Goal: Information Seeking & Learning: Check status

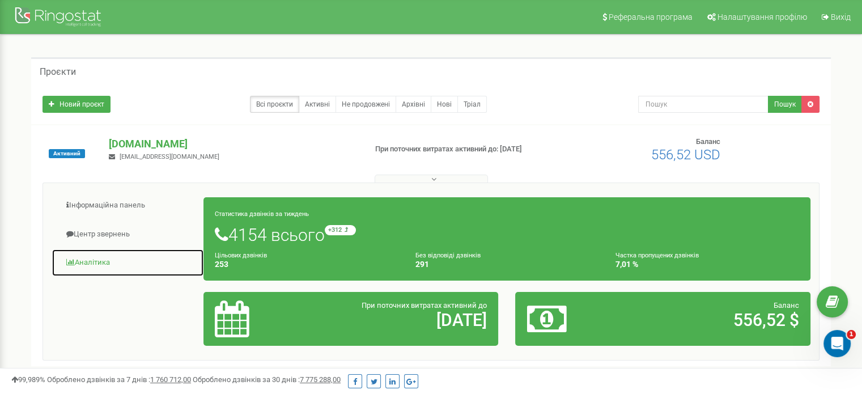
click at [104, 259] on link "Аналiтика" at bounding box center [128, 263] width 152 height 28
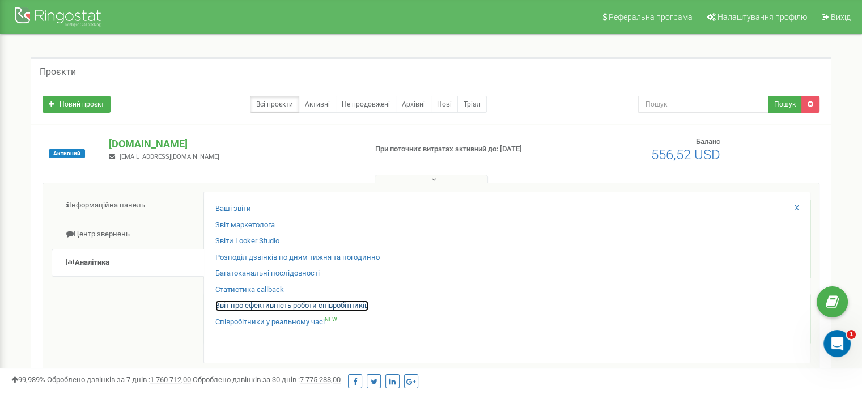
click at [283, 305] on link "Звіт про ефективність роботи співробітників" at bounding box center [291, 305] width 153 height 11
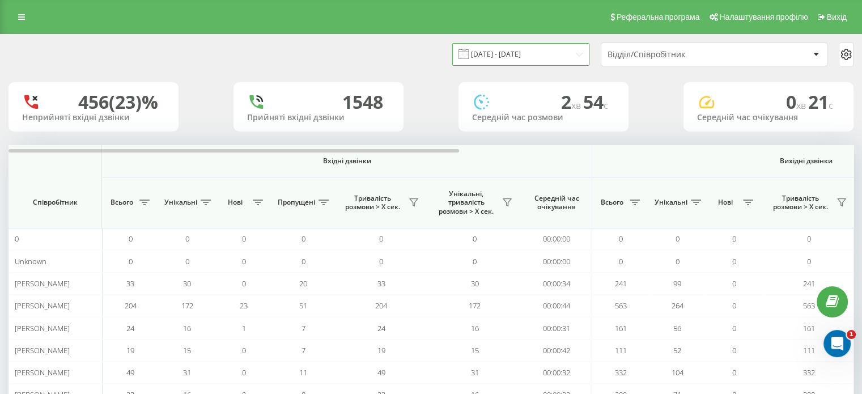
click at [542, 52] on input "22.07.2025 - 22.08.2025" at bounding box center [520, 54] width 137 height 22
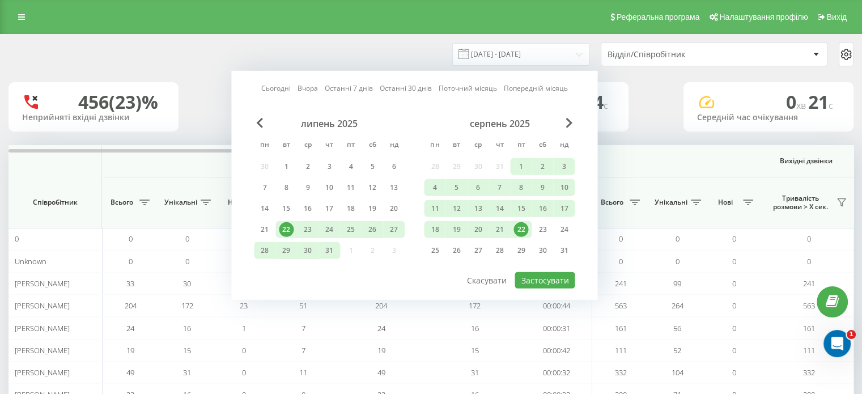
click at [521, 228] on div "22" at bounding box center [520, 229] width 15 height 15
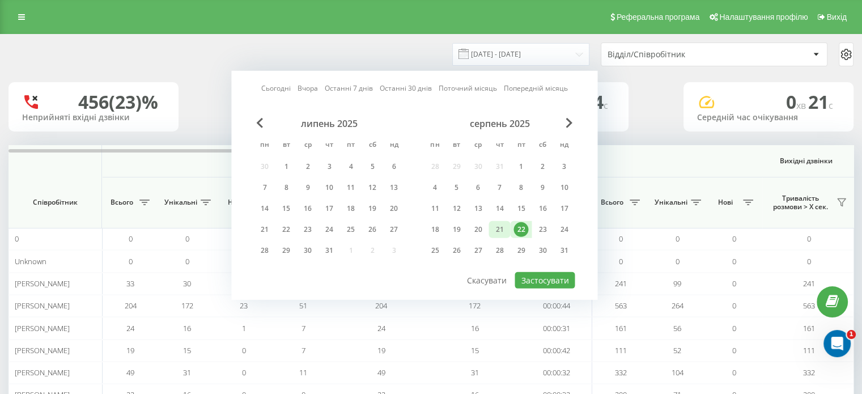
click at [493, 229] on div "21" at bounding box center [499, 229] width 15 height 15
click at [537, 272] on button "Застосувати" at bounding box center [544, 280] width 60 height 16
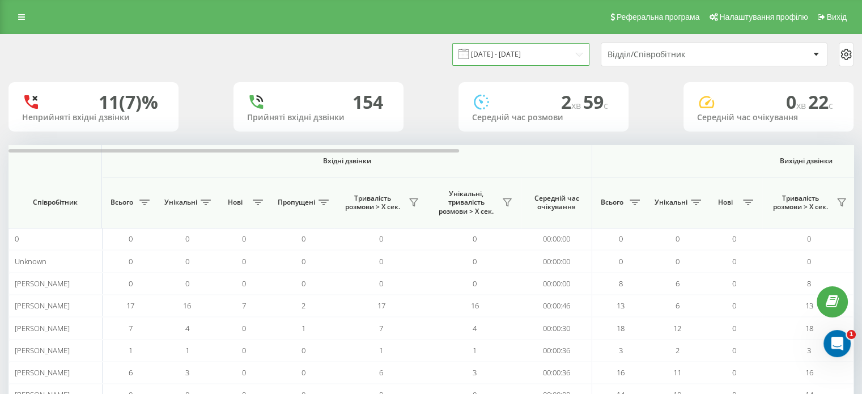
click at [519, 52] on input "21.08.2025 - 22.08.2025" at bounding box center [520, 54] width 137 height 22
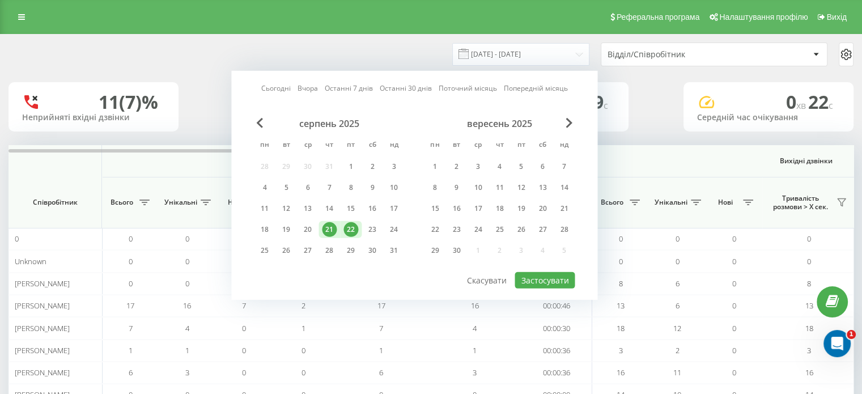
click at [320, 225] on div "21" at bounding box center [329, 229] width 22 height 17
click at [527, 275] on button "Застосувати" at bounding box center [544, 280] width 60 height 16
type input "21.08.2025 - 21.08.2025"
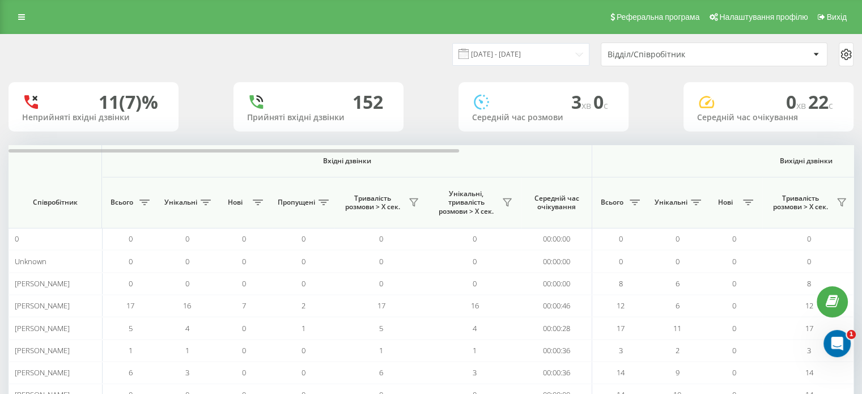
click at [676, 56] on div "Відділ/Співробітник" at bounding box center [674, 55] width 135 height 10
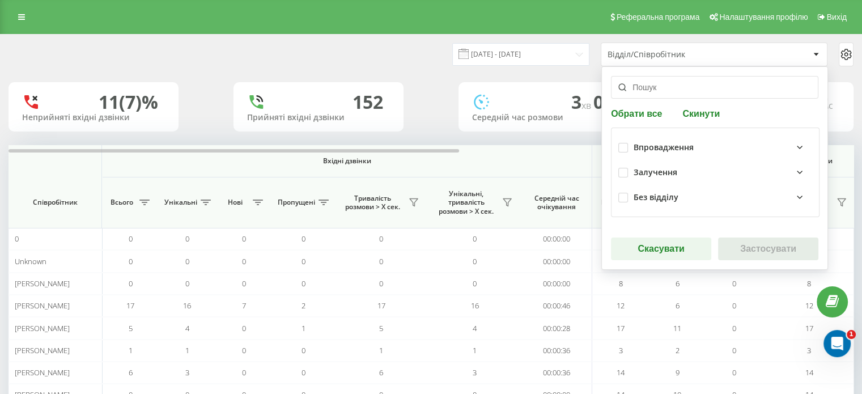
click at [665, 168] on div "Залучення" at bounding box center [655, 173] width 44 height 10
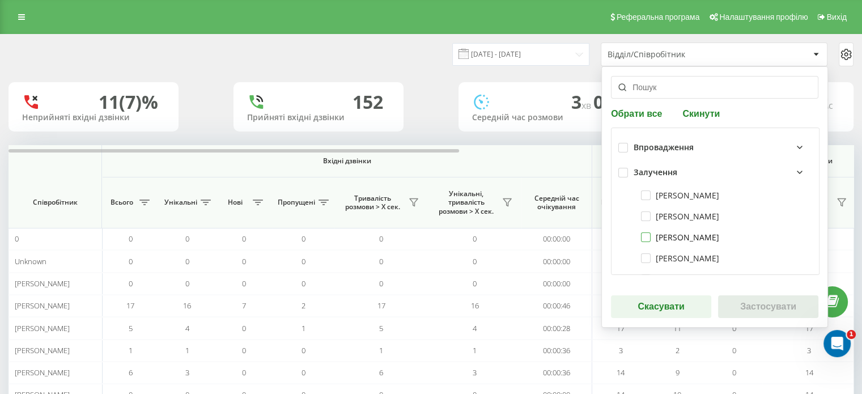
click at [642, 233] on label "Марія Найда" at bounding box center [680, 237] width 78 height 10
checkbox input "true"
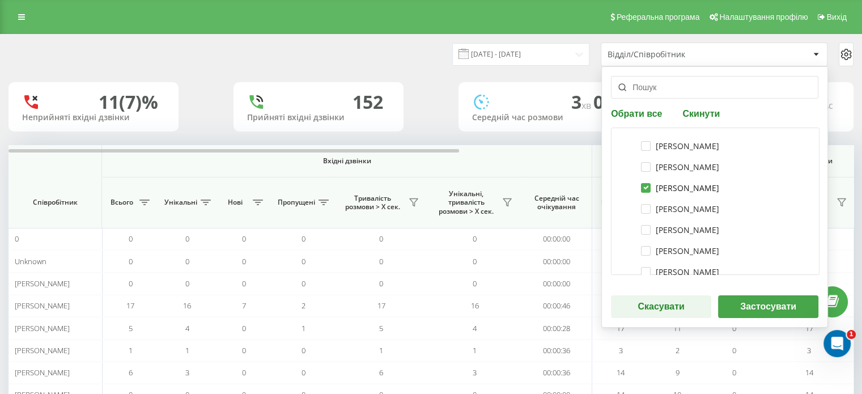
scroll to position [113, 0]
drag, startPoint x: 641, startPoint y: 143, endPoint x: 645, endPoint y: 169, distance: 26.9
click at [641, 144] on label "Дмитро Федоришин" at bounding box center [680, 145] width 78 height 10
checkbox input "true"
click at [641, 164] on label "Анна Кучерявенко" at bounding box center [680, 166] width 78 height 10
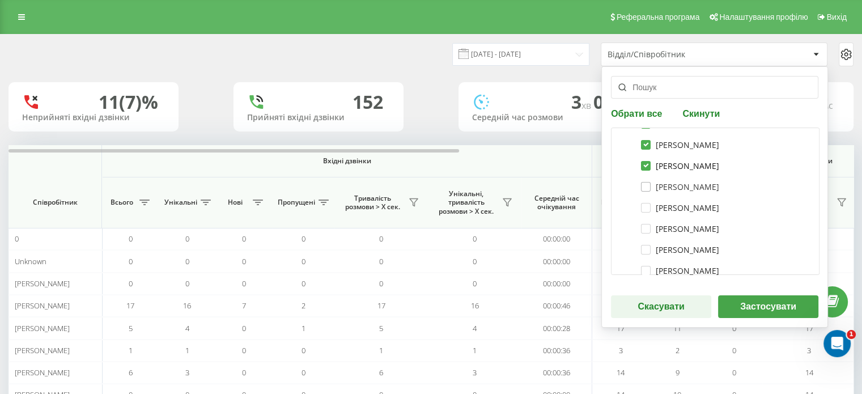
checkbox input "true"
click at [641, 185] on label "Максим Старишко" at bounding box center [680, 187] width 78 height 10
checkbox input "true"
click at [646, 208] on label "Сергій Бобров" at bounding box center [680, 208] width 78 height 10
checkbox input "true"
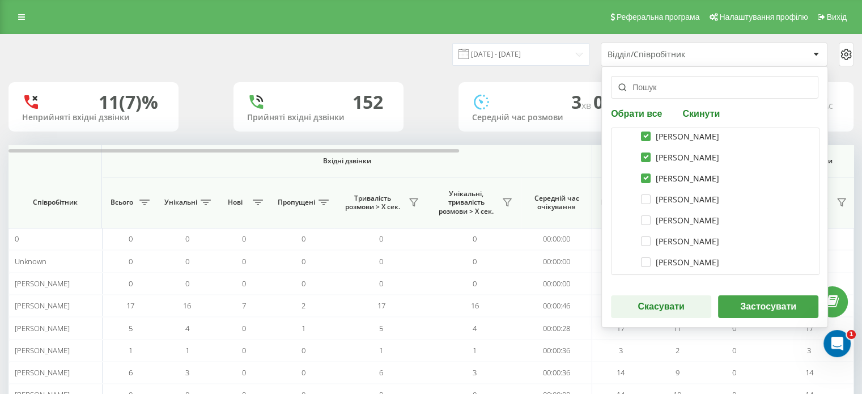
scroll to position [170, 0]
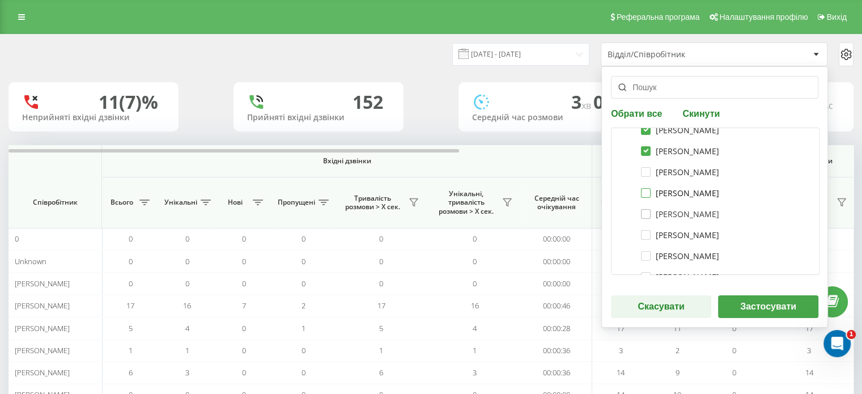
drag, startPoint x: 641, startPoint y: 191, endPoint x: 643, endPoint y: 215, distance: 23.9
click at [641, 191] on label "Масалига Данило Станіславович" at bounding box center [680, 193] width 78 height 10
checkbox input "true"
click at [643, 240] on div "Блага Роксолана" at bounding box center [715, 234] width 194 height 21
click at [643, 235] on label "Блага Роксолана" at bounding box center [680, 235] width 78 height 10
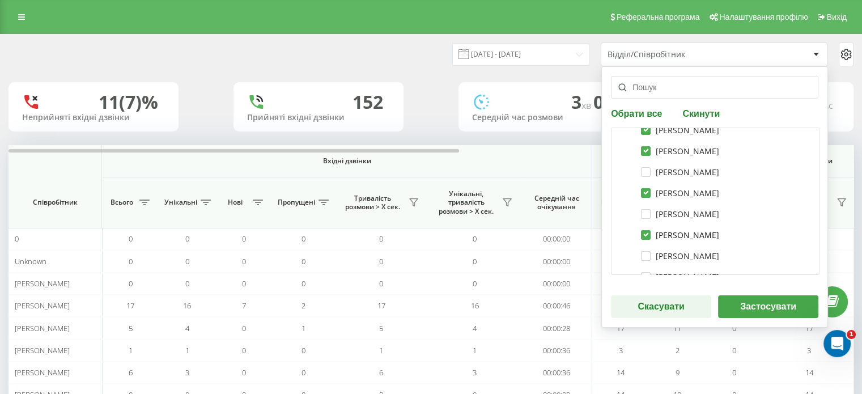
checkbox input "true"
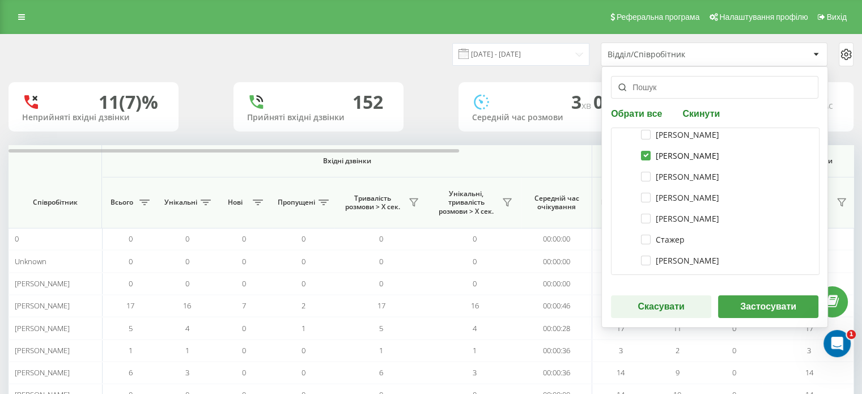
scroll to position [227, 0]
drag, startPoint x: 641, startPoint y: 198, endPoint x: 639, endPoint y: 208, distance: 9.9
click at [641, 198] on label "Петрушко Анастасія" at bounding box center [680, 199] width 78 height 10
checkbox input "true"
click at [641, 221] on label "Нальотова Наталія" at bounding box center [680, 220] width 78 height 10
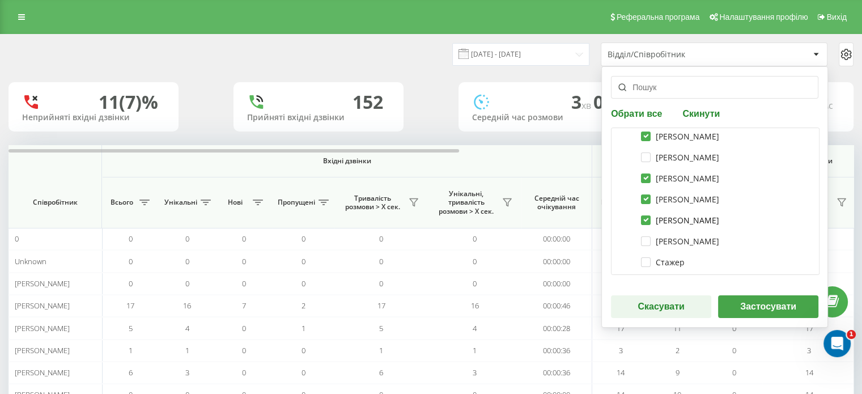
checkbox input "true"
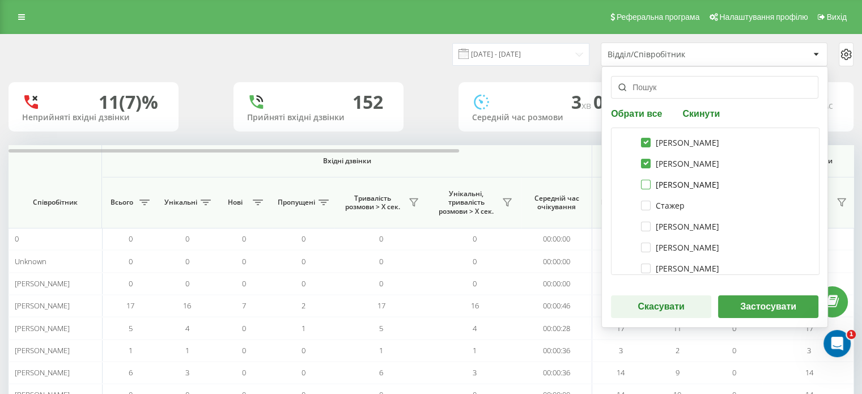
click at [641, 183] on label "Марія Москалюк" at bounding box center [680, 185] width 78 height 10
checkbox input "true"
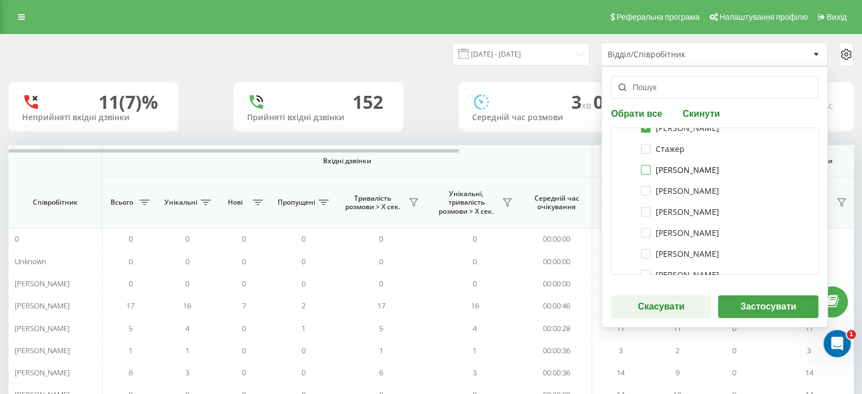
click at [642, 165] on label "Діхно Богдан" at bounding box center [680, 170] width 78 height 10
checkbox input "true"
click at [637, 183] on div "Ігор Юрченко" at bounding box center [715, 190] width 194 height 21
click at [642, 190] on label "Ігор Юрченко" at bounding box center [680, 191] width 78 height 10
checkbox input "true"
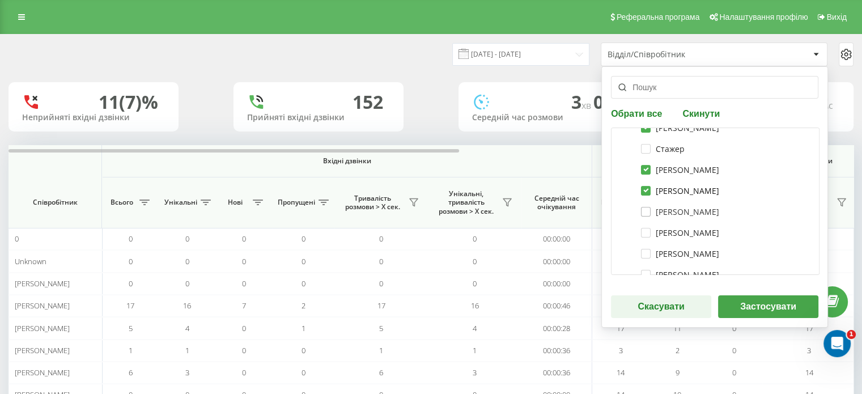
scroll to position [397, 0]
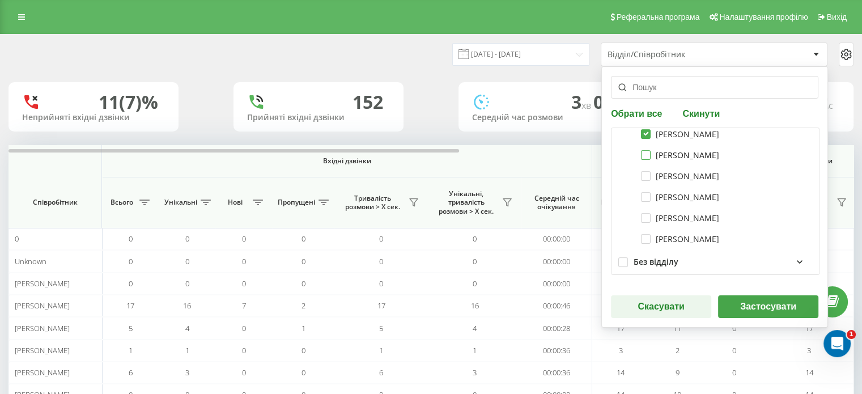
click at [641, 152] on label "Вознюк Вікторія Юріївна" at bounding box center [680, 155] width 78 height 10
checkbox input "true"
click at [641, 174] on label "Прудкий Віталій Володимирович" at bounding box center [680, 176] width 78 height 10
checkbox input "true"
click at [641, 195] on label "Кузів Олена Романівна" at bounding box center [680, 197] width 78 height 10
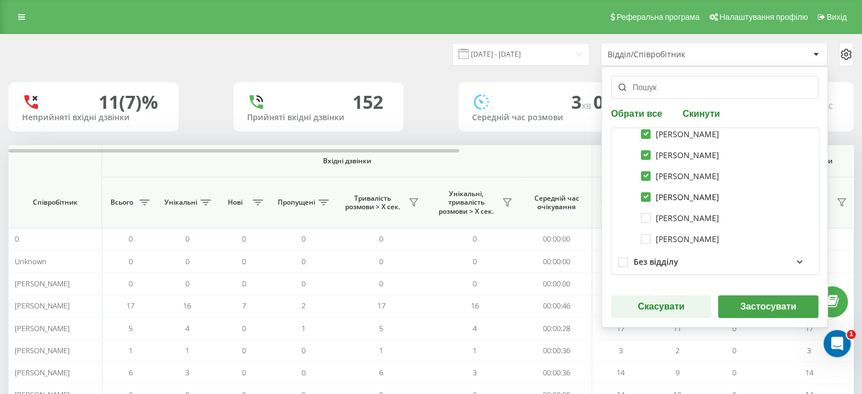
checkbox input "true"
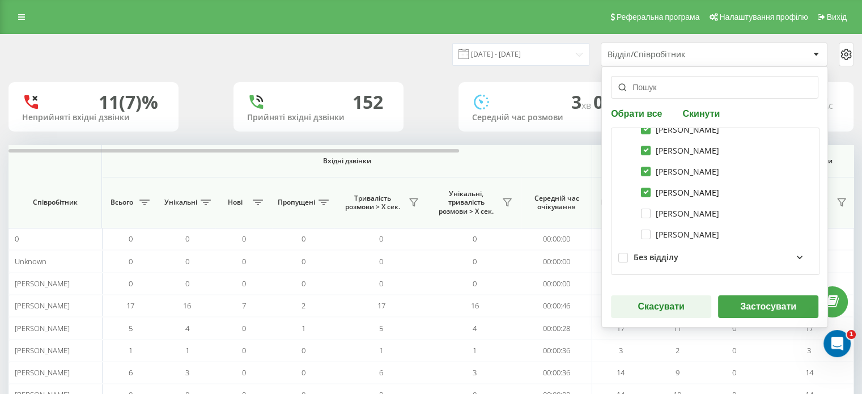
scroll to position [403, 0]
click at [752, 302] on button "Застосувати" at bounding box center [768, 306] width 100 height 23
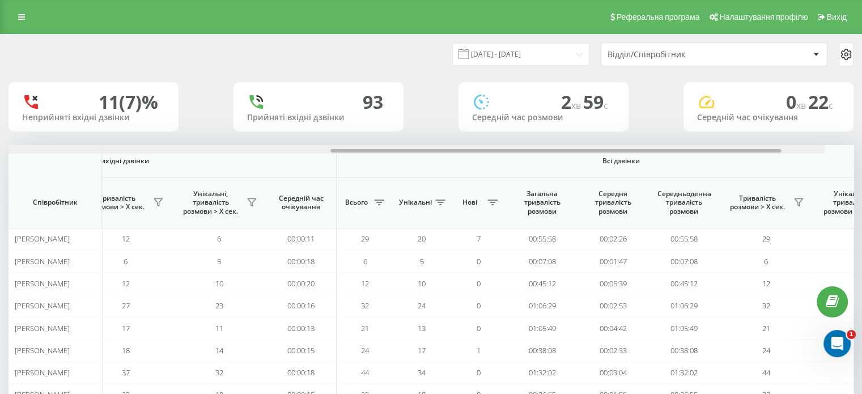
scroll to position [0, 736]
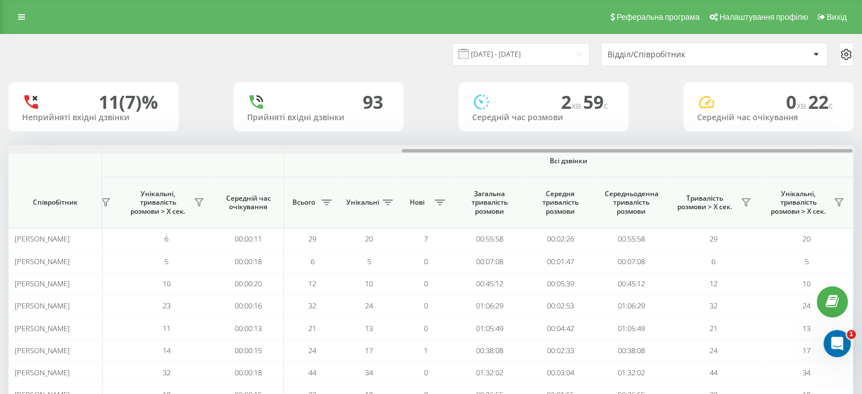
drag, startPoint x: 449, startPoint y: 152, endPoint x: 869, endPoint y: 126, distance: 421.6
click at [862, 126] on html "vprovadzhennia.Mr... Проекти vprovadzhennia.Mriia.gov.ua Дашборд Центр звернень…" at bounding box center [431, 197] width 862 height 394
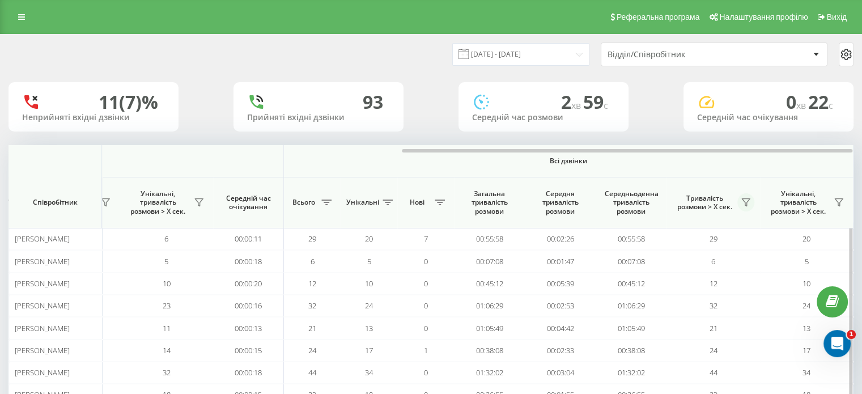
click at [748, 201] on icon at bounding box center [745, 202] width 8 height 7
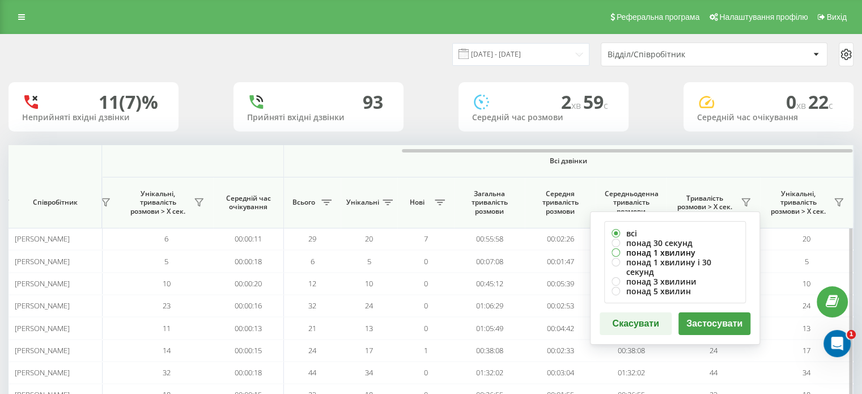
click at [655, 249] on label "понад 1 хвилину" at bounding box center [674, 253] width 127 height 10
radio input "true"
click at [701, 314] on button "Застосувати" at bounding box center [714, 323] width 72 height 23
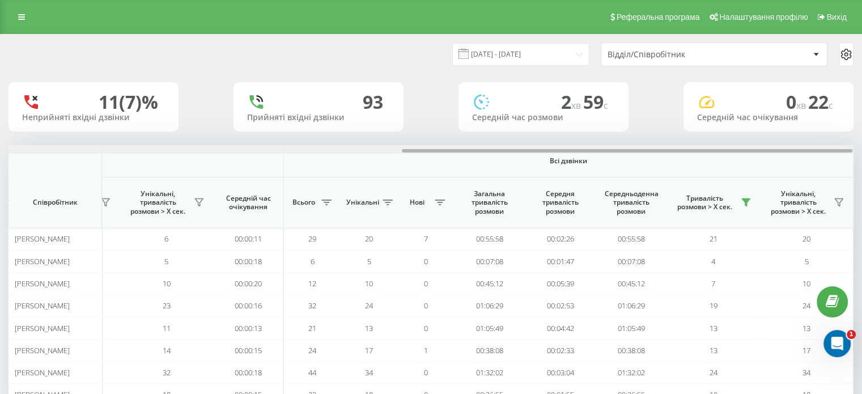
drag, startPoint x: 409, startPoint y: 152, endPoint x: 869, endPoint y: 154, distance: 460.5
click at [862, 154] on html "vprovadzhennia.Mr... Проекти vprovadzhennia.Mriia.gov.ua Дашборд Центр звернень…" at bounding box center [431, 197] width 862 height 394
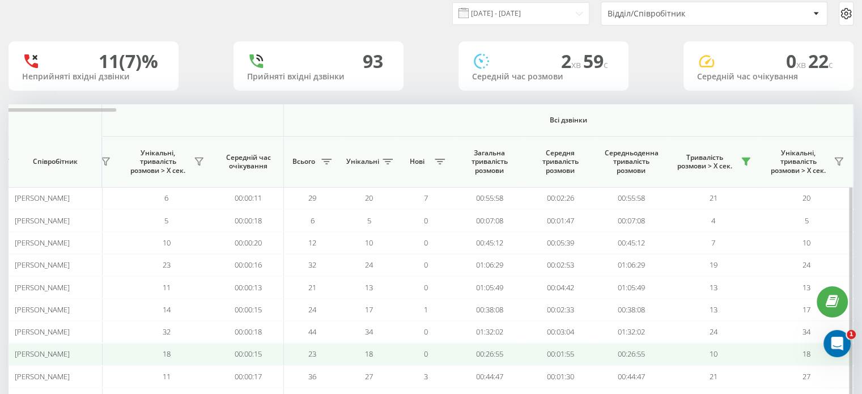
scroll to position [109, 0]
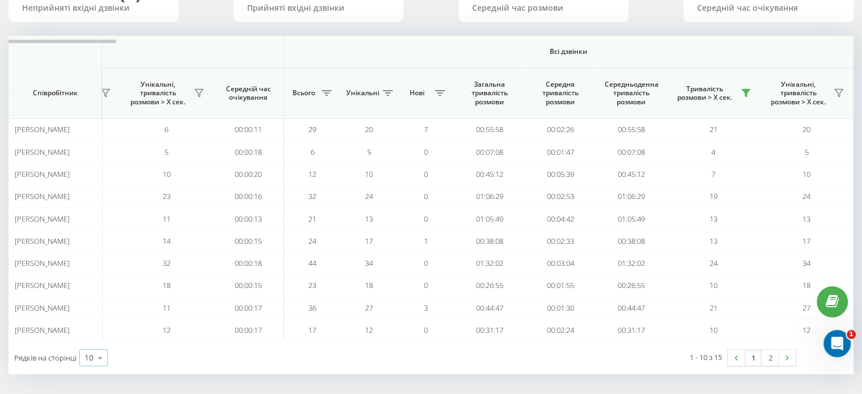
click at [95, 351] on icon at bounding box center [100, 358] width 17 height 22
click at [103, 309] on div "25" at bounding box center [93, 308] width 27 height 16
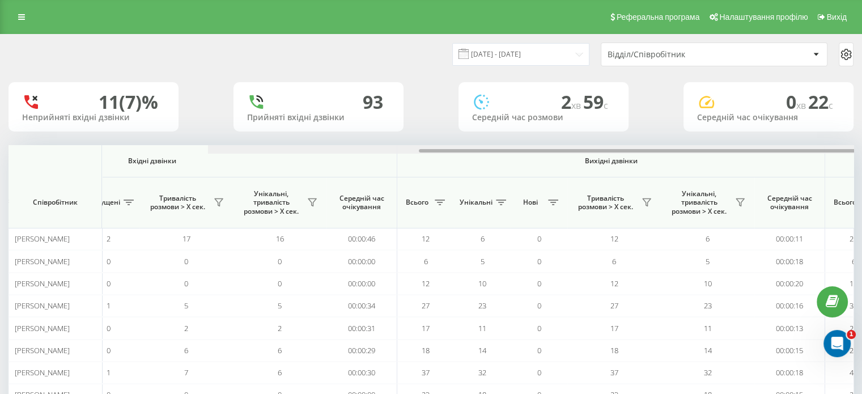
scroll to position [0, 736]
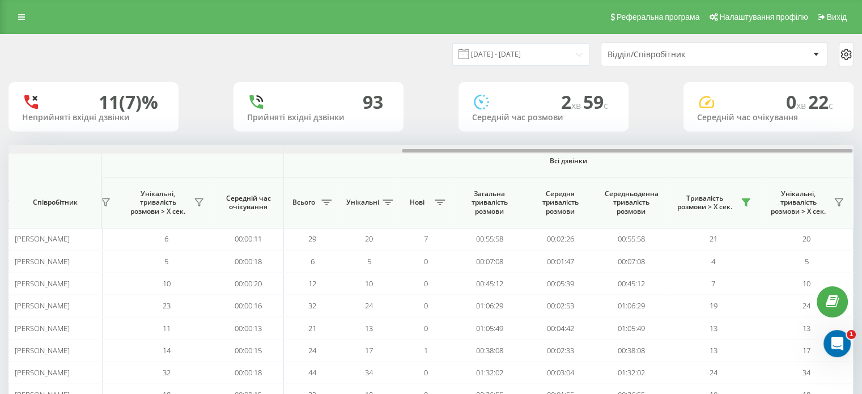
drag, startPoint x: 329, startPoint y: 151, endPoint x: 869, endPoint y: 151, distance: 541.0
click at [862, 151] on html "vprovadzhennia.Mr... Проекти vprovadzhennia.Mriia.gov.ua Дашборд Центр звернень…" at bounding box center [431, 197] width 862 height 394
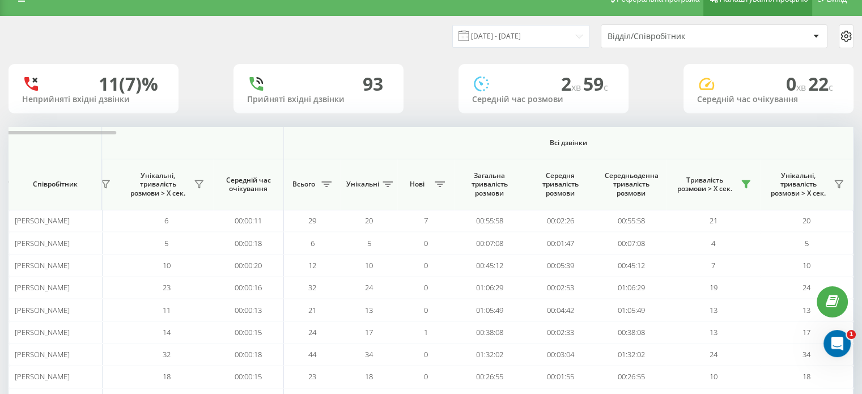
scroll to position [0, 0]
